Goal: Task Accomplishment & Management: Use online tool/utility

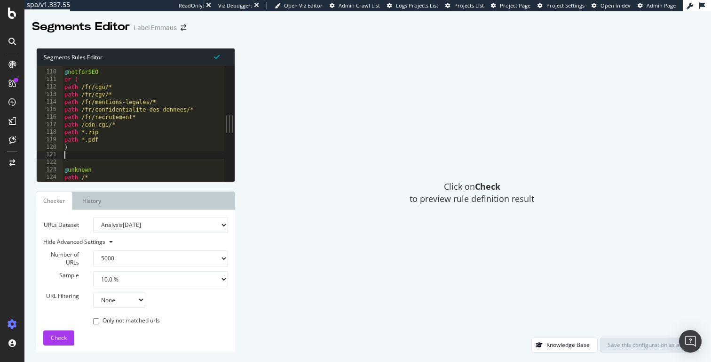
select select "5000"
select select "10"
type textarea "@unknown path /*"
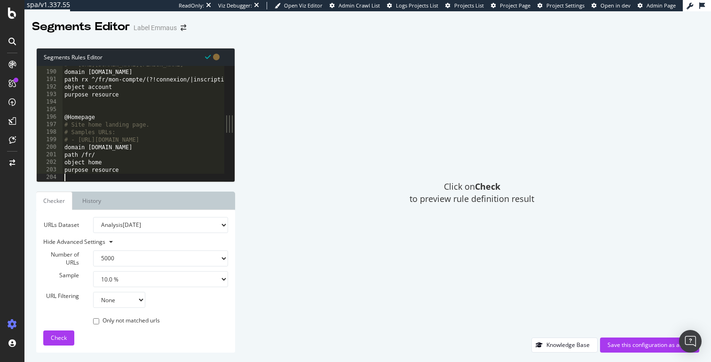
scroll to position [1420, 0]
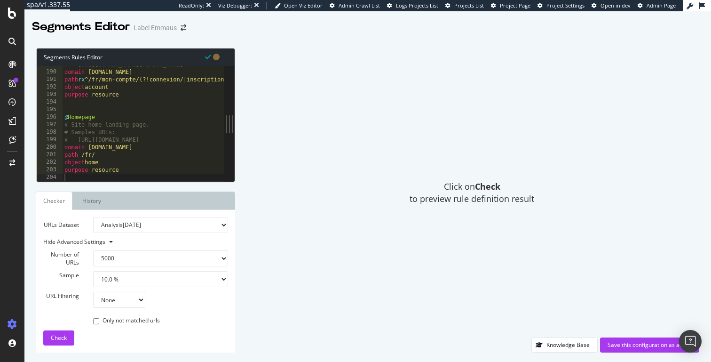
click at [59, 326] on div "URLs Dataset Analysis [DATE] Analysis [DATE] Analysis [DATE] Analysis [DATE] An…" at bounding box center [135, 281] width 185 height 128
click at [59, 331] on div "Check" at bounding box center [59, 338] width 16 height 14
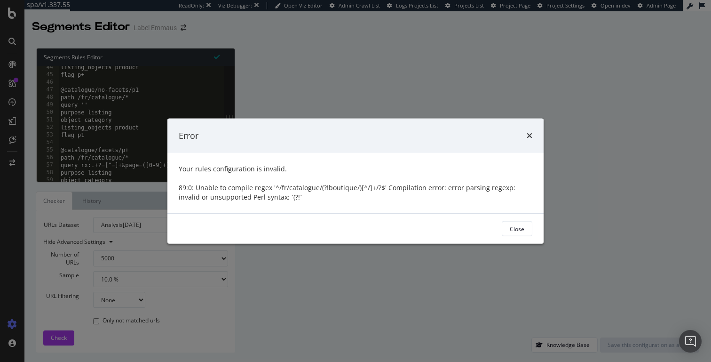
scroll to position [326, 0]
click at [369, 190] on div "89:0: Unable to compile regex '^/fr/catalogue/(?!boutique/)[^/]+/?$' Compilatio…" at bounding box center [356, 192] width 354 height 19
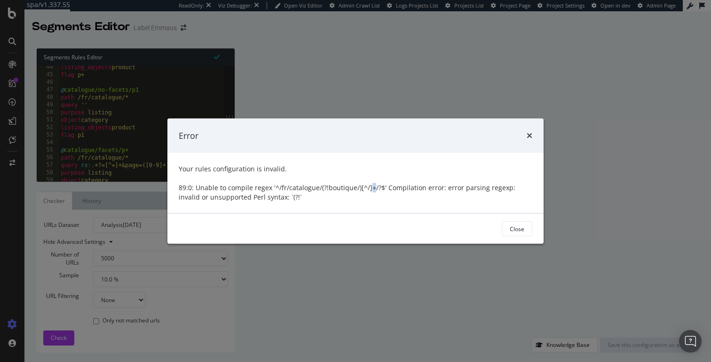
click at [369, 190] on div "89:0: Unable to compile regex '^/fr/catalogue/(?!boutique/)[^/]+/?$' Compilatio…" at bounding box center [356, 192] width 354 height 19
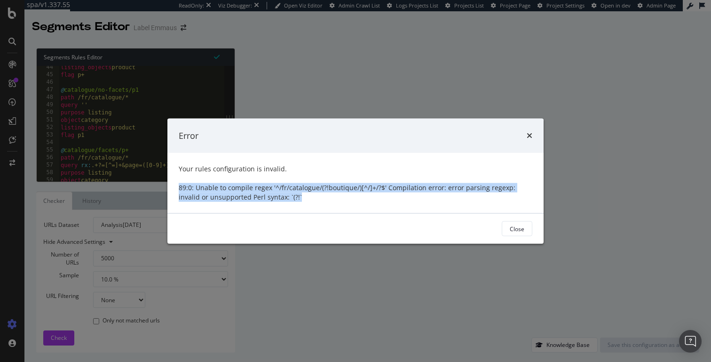
click at [369, 190] on div "89:0: Unable to compile regex '^/fr/catalogue/(?!boutique/)[^/]+/?$' Compilatio…" at bounding box center [356, 192] width 354 height 19
copy div "89:0: Unable to compile regex '^/fr/catalogue/(?!boutique/)[^/]+/?$' Compilatio…"
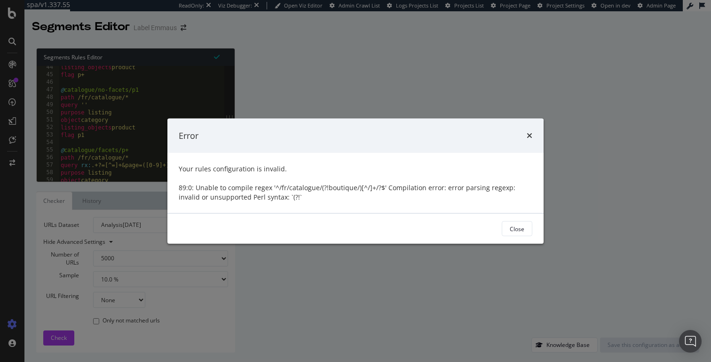
click at [325, 188] on div "89:0: Unable to compile regex '^/fr/catalogue/(?!boutique/)[^/]+/?$' Compilatio…" at bounding box center [356, 192] width 354 height 19
click at [302, 188] on div "89:0: Unable to compile regex '^/fr/catalogue/(?!boutique/)[^/]+/?$' Compilatio…" at bounding box center [356, 192] width 354 height 19
click at [319, 182] on div "Your rules configuration is invalid. 89:0: Unable to compile regex '^/fr/catalo…" at bounding box center [355, 183] width 376 height 60
click at [319, 189] on div "89:0: Unable to compile regex '^/fr/catalogue/(?!boutique/)[^/]+/?$' Compilatio…" at bounding box center [356, 192] width 354 height 19
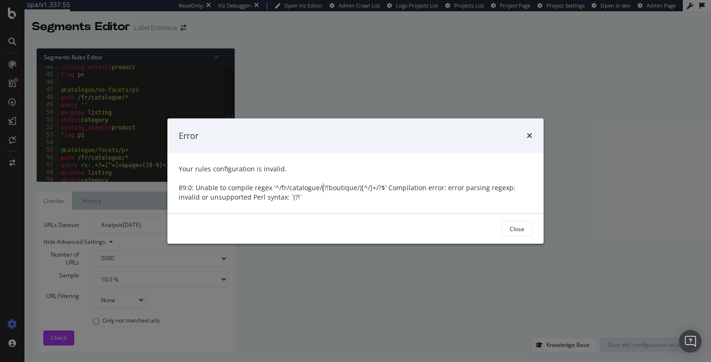
click at [319, 189] on div "89:0: Unable to compile regex '^/fr/catalogue/(?!boutique/)[^/]+/?$' Compilatio…" at bounding box center [356, 192] width 354 height 19
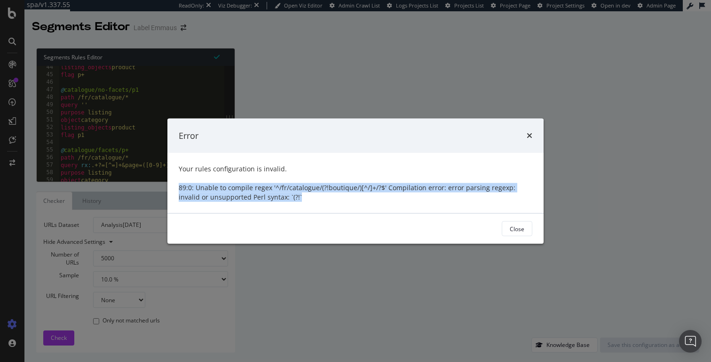
click at [319, 189] on div "89:0: Unable to compile regex '^/fr/catalogue/(?!boutique/)[^/]+/?$' Compilatio…" at bounding box center [356, 192] width 354 height 19
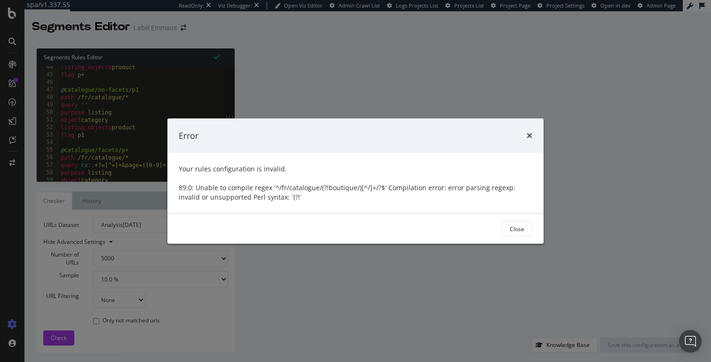
click at [324, 187] on div "89:0: Unable to compile regex '^/fr/catalogue/(?!boutique/)[^/]+/?$' Compilatio…" at bounding box center [356, 192] width 354 height 19
drag, startPoint x: 300, startPoint y: 187, endPoint x: 356, endPoint y: 187, distance: 55.5
click at [356, 187] on div "89:0: Unable to compile regex '^/fr/catalogue/(?!boutique/)[^/]+/?$' Compilatio…" at bounding box center [356, 192] width 354 height 19
copy div "ogue/(?!boutique/"
click at [533, 135] on div "Error" at bounding box center [355, 135] width 376 height 35
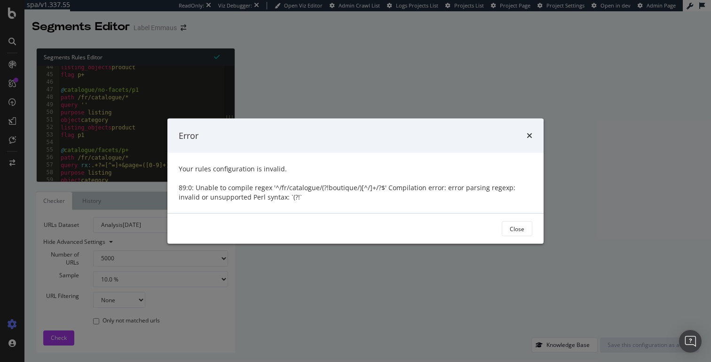
click at [525, 135] on div "Error" at bounding box center [356, 135] width 354 height 12
click at [530, 135] on icon "times" at bounding box center [530, 136] width 6 height 8
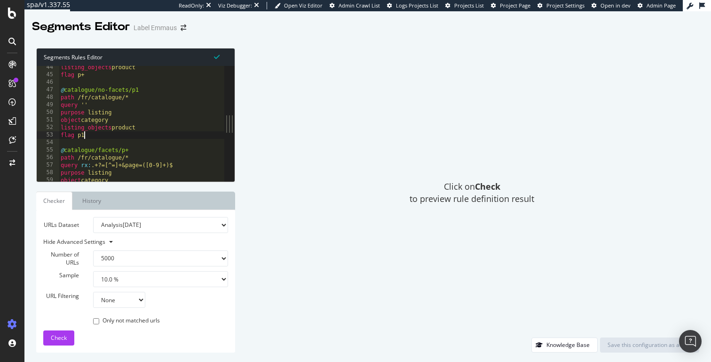
click at [199, 132] on div "listing_objects product flag p+ @ catalogue/no-facets/p1 path /fr/catalogue/* q…" at bounding box center [142, 129] width 166 height 130
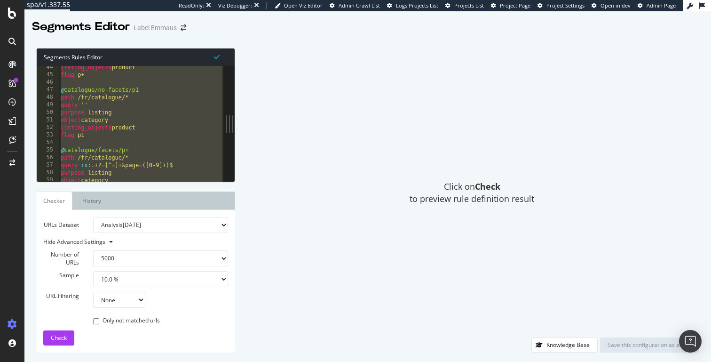
paste textarea "purpose resource"
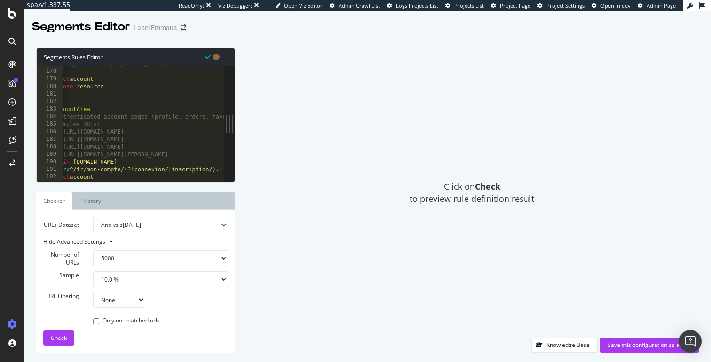
scroll to position [0, 15]
click at [81, 90] on div "path rx ^/fr/mon-compte/inscription/? ) object account purpose resource @ Accou…" at bounding box center [275, 125] width 454 height 130
click at [81, 167] on div ") object account purpose resource @ AccountArea # Authenticated account pages (…" at bounding box center [290, 131] width 454 height 130
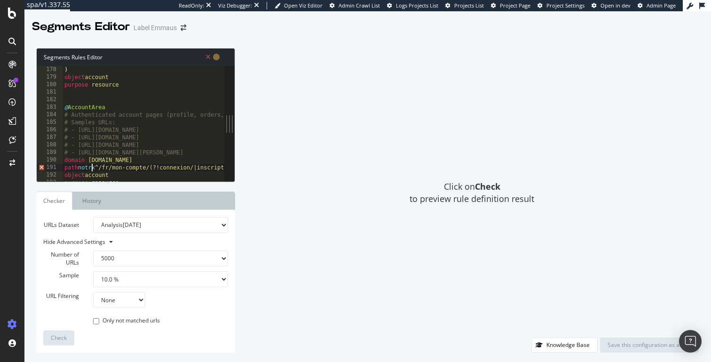
scroll to position [0, 2]
click at [170, 114] on div ") object account purpose resource @ AccountArea # Authenticated account pages (…" at bounding box center [290, 131] width 454 height 130
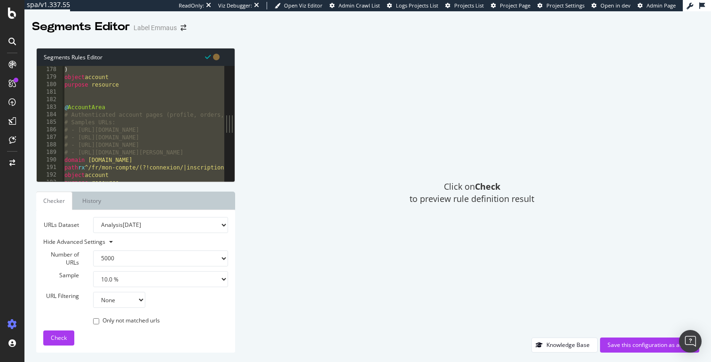
paste textarea "listing_objects product"
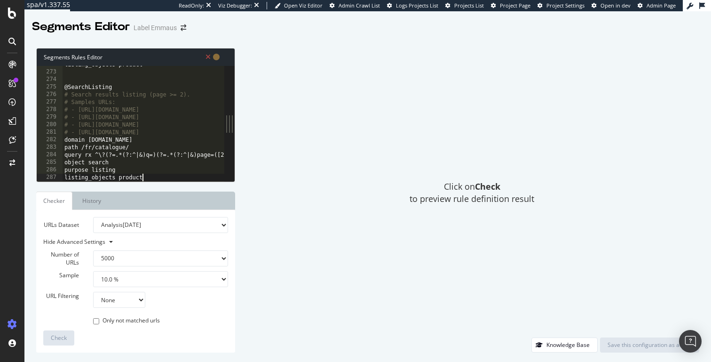
scroll to position [2045, 0]
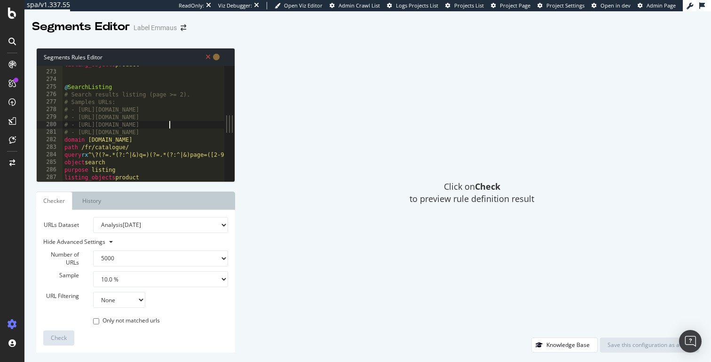
click at [169, 127] on div "listing_objects product @ SearchListing # Search results listing (page >= 2). #…" at bounding box center [261, 126] width 397 height 130
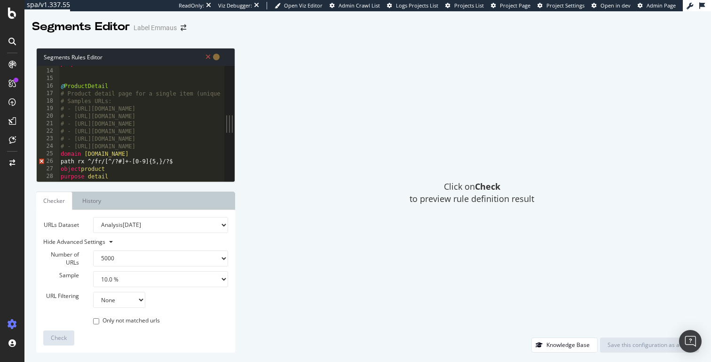
scroll to position [124, 0]
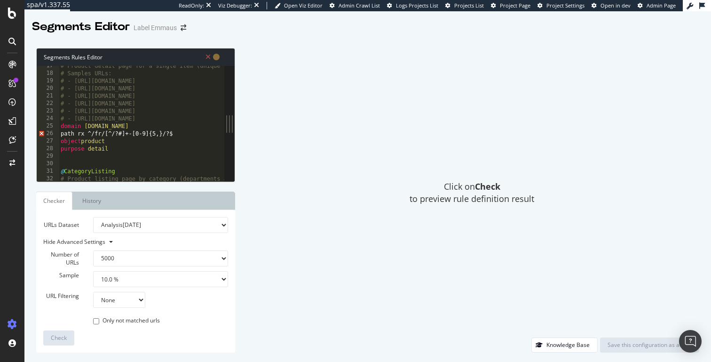
click at [122, 132] on div "# Product detail page for a single item (unique slug with numeric id). # Sample…" at bounding box center [257, 127] width 397 height 130
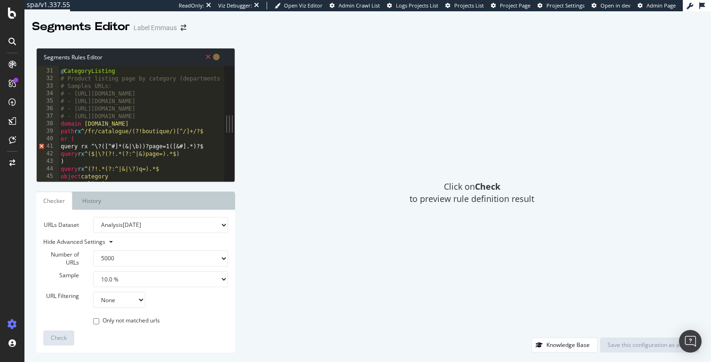
scroll to position [224, 0]
click at [183, 145] on div "@ CategoryListing # Product listing page by category (departments and subcatego…" at bounding box center [257, 125] width 397 height 130
click at [113, 147] on div "@ CategoryListing # Product listing page by category (departments and subcatego…" at bounding box center [257, 125] width 397 height 130
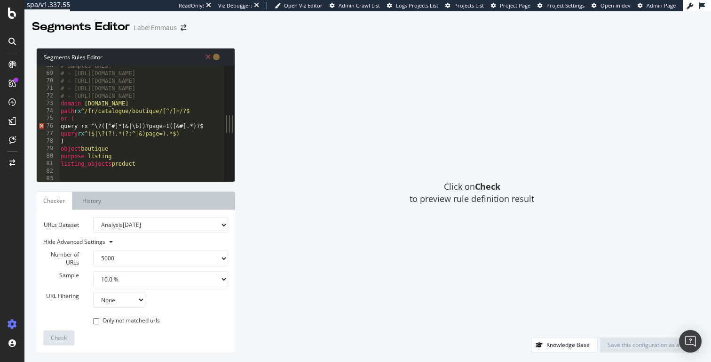
scroll to position [508, 0]
click at [184, 126] on div "# Samples URLs: # - [URL][DOMAIN_NAME] # - [URL][DOMAIN_NAME] # - [URL][DOMAIN_…" at bounding box center [257, 127] width 397 height 130
click at [116, 128] on div "# Samples URLs: # - [URL][DOMAIN_NAME] # - [URL][DOMAIN_NAME] # - [URL][DOMAIN_…" at bounding box center [257, 127] width 397 height 130
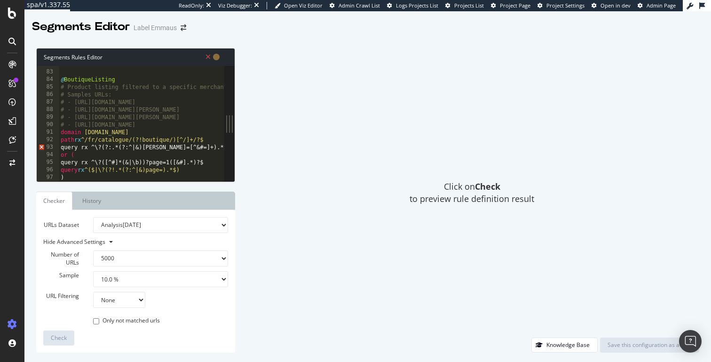
scroll to position [623, 0]
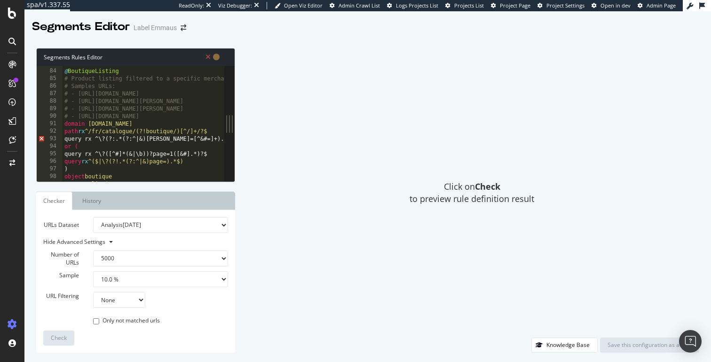
click at [189, 138] on div "@ BoutiqueListing # Product listing filtered to a specific merchant using the […" at bounding box center [261, 125] width 397 height 130
click at [186, 155] on div "@ BoutiqueListing # Product listing filtered to a specific merchant using the […" at bounding box center [261, 125] width 397 height 130
click at [119, 157] on div "@ BoutiqueListing # Product listing filtered to a specific merchant using the […" at bounding box center [261, 125] width 397 height 130
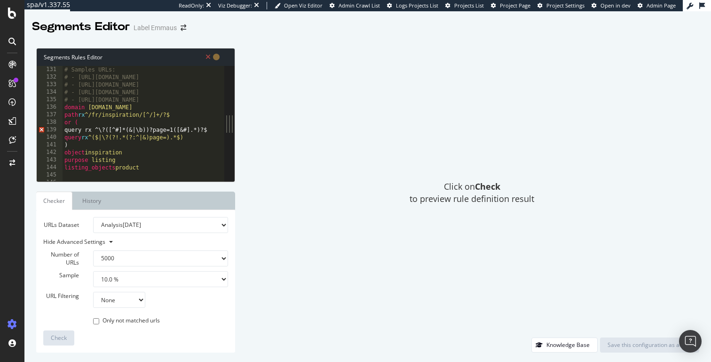
scroll to position [979, 0]
click at [119, 128] on div "# Samples URLs: # - [URL][DOMAIN_NAME] # - [URL][DOMAIN_NAME] # - [URL][DOMAIN_…" at bounding box center [261, 130] width 397 height 130
click at [184, 130] on div "# Samples URLs: # - [URL][DOMAIN_NAME] # - [URL][DOMAIN_NAME] # - [URL][DOMAIN_…" at bounding box center [261, 130] width 397 height 130
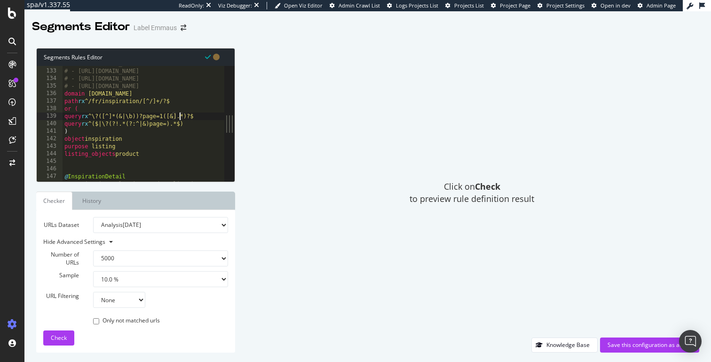
scroll to position [996, 0]
click at [63, 334] on span "Check" at bounding box center [59, 338] width 16 height 8
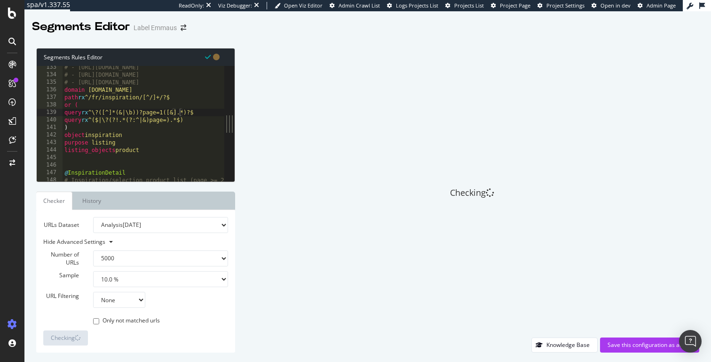
scroll to position [818, 0]
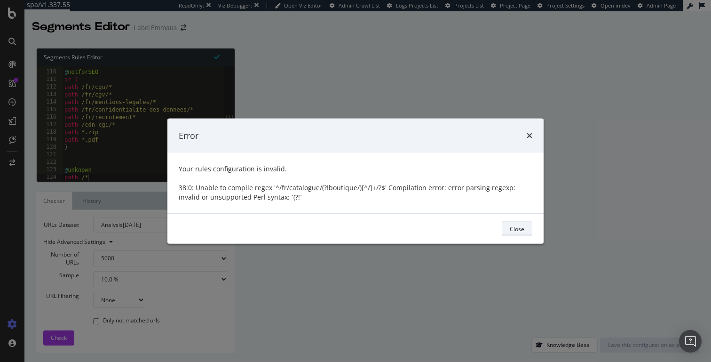
click at [517, 232] on div "Close" at bounding box center [517, 228] width 15 height 8
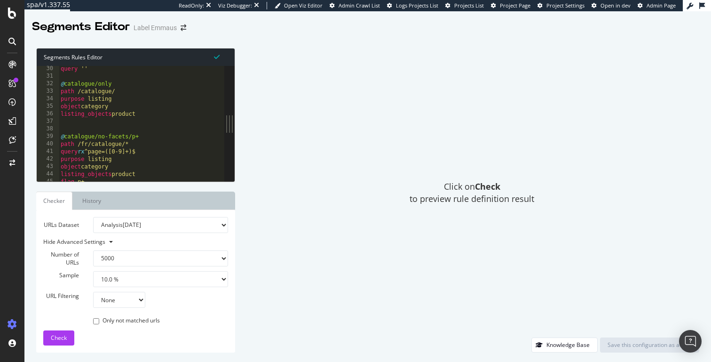
scroll to position [219, 0]
click at [128, 149] on div "query '' @ catalogue/only path /catalogue/ purpose listing object category list…" at bounding box center [142, 130] width 166 height 130
click at [101, 138] on div "query '' @ catalogue/only path /catalogue/ purpose listing object category list…" at bounding box center [142, 130] width 166 height 130
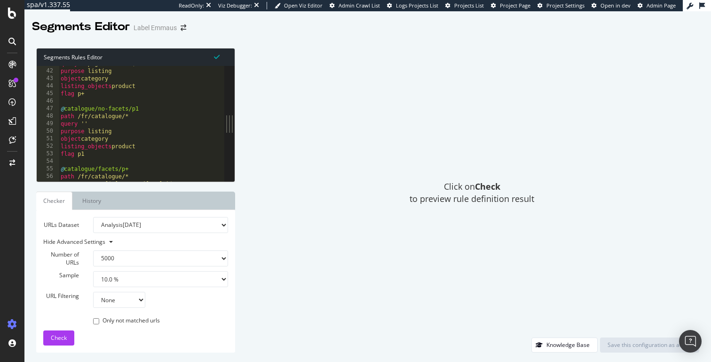
scroll to position [310, 0]
click at [116, 121] on div "purpose listing object category listing_objects product flag p+ @ catalogue/no-…" at bounding box center [142, 130] width 166 height 130
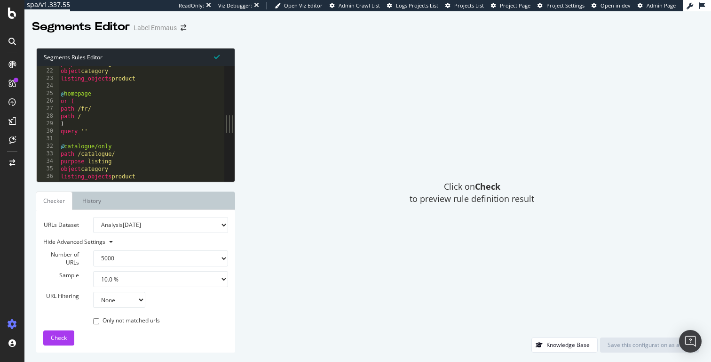
scroll to position [142, 0]
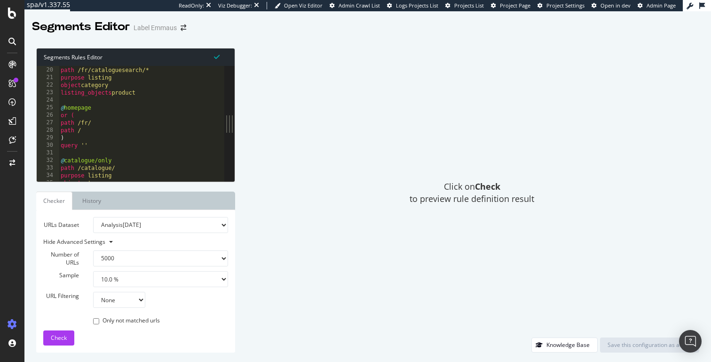
click at [95, 144] on div "@ search path /fr/cataloguesearch/* purpose listing object category listing_obj…" at bounding box center [142, 124] width 166 height 130
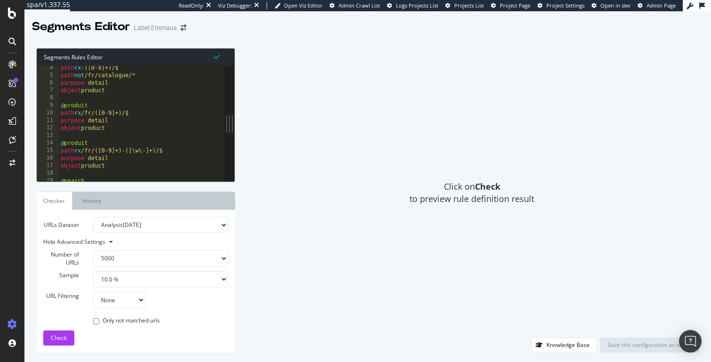
scroll to position [0, 0]
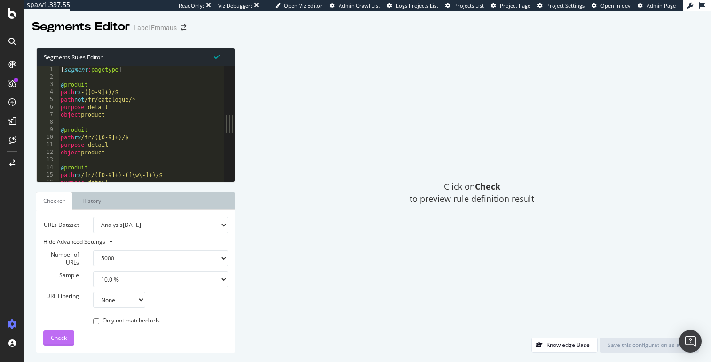
click at [64, 332] on div "Check" at bounding box center [59, 338] width 16 height 14
click at [141, 169] on div "[ segment : pagetype ] @ produit path rx -([0-9]+)/$ path not /fr/catalogue/* p…" at bounding box center [142, 131] width 166 height 130
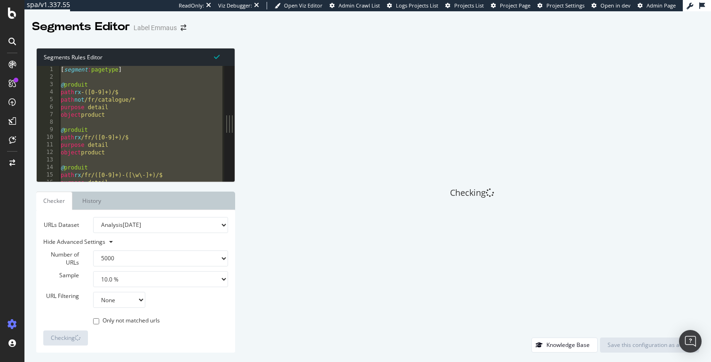
paste textarea "listing_objects product"
type textarea "listing_objects product"
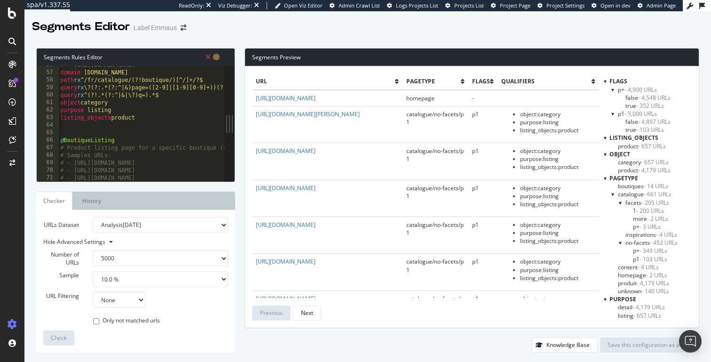
scroll to position [420, 0]
